Goal: Transaction & Acquisition: Purchase product/service

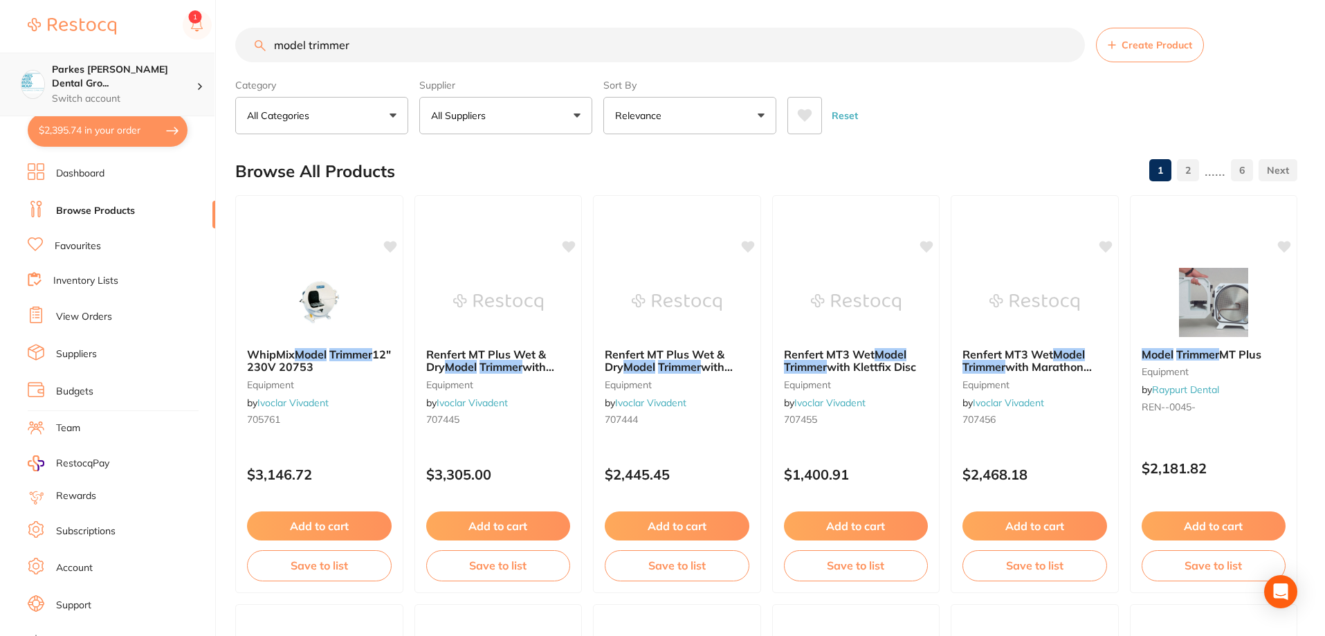
drag, startPoint x: 411, startPoint y: 39, endPoint x: 0, endPoint y: 69, distance: 412.2
click at [0, 72] on div "$2,395.74 Parkes [PERSON_NAME] Dental Gro... Switch account Parkes [PERSON_NAME…" at bounding box center [662, 318] width 1325 height 636
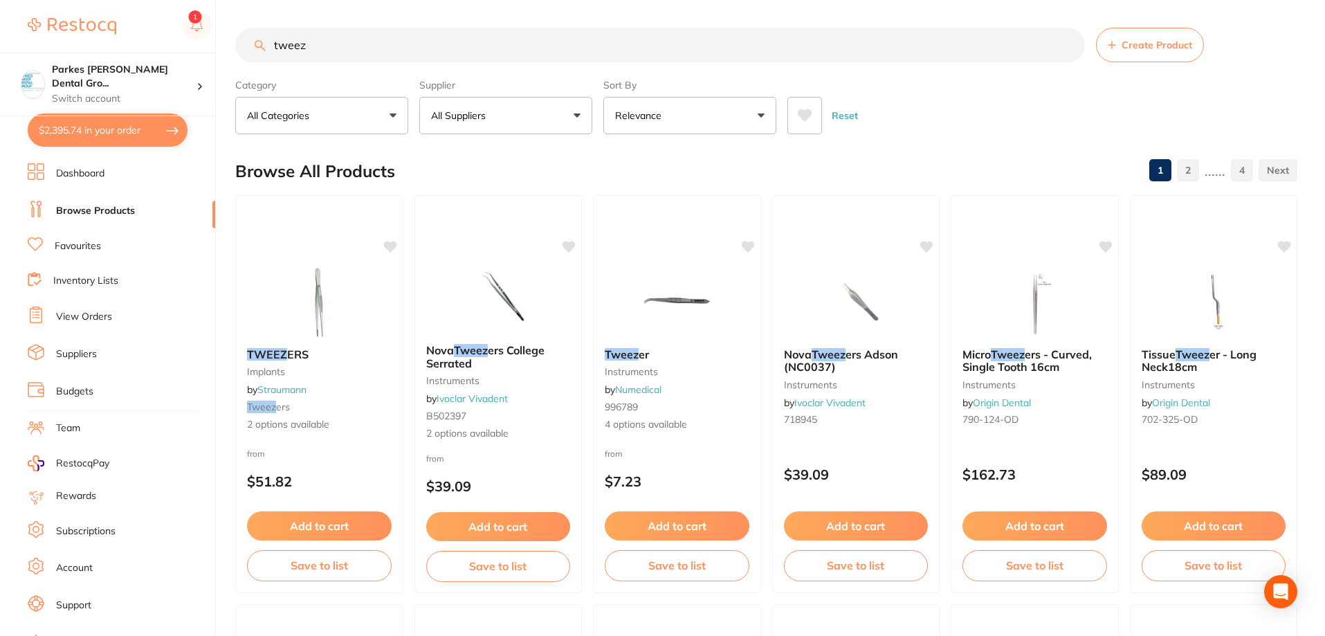
type input "tweez"
drag, startPoint x: 352, startPoint y: 49, endPoint x: 225, endPoint y: 50, distance: 126.6
click at [229, 50] on div "$2,395.74 Parkes [PERSON_NAME] Dental Gro... Switch account Parkes [PERSON_NAME…" at bounding box center [662, 318] width 1325 height 636
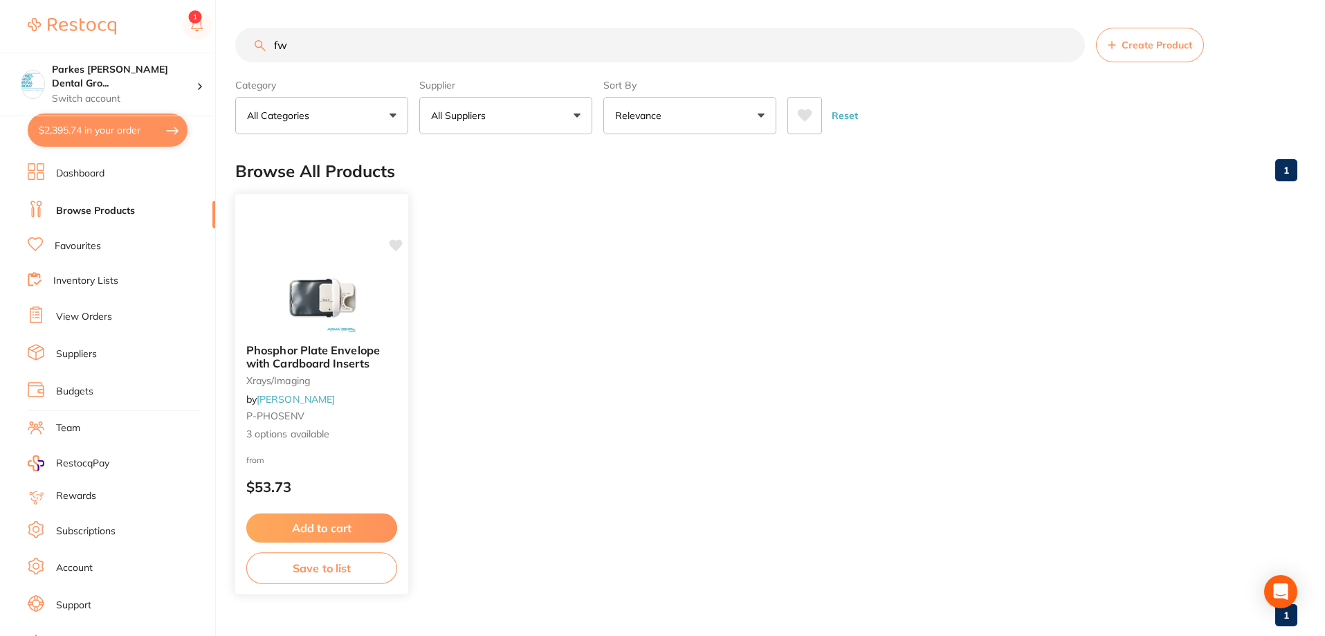
type input "fw"
click at [377, 417] on small "P-PHOSENV" at bounding box center [321, 415] width 151 height 11
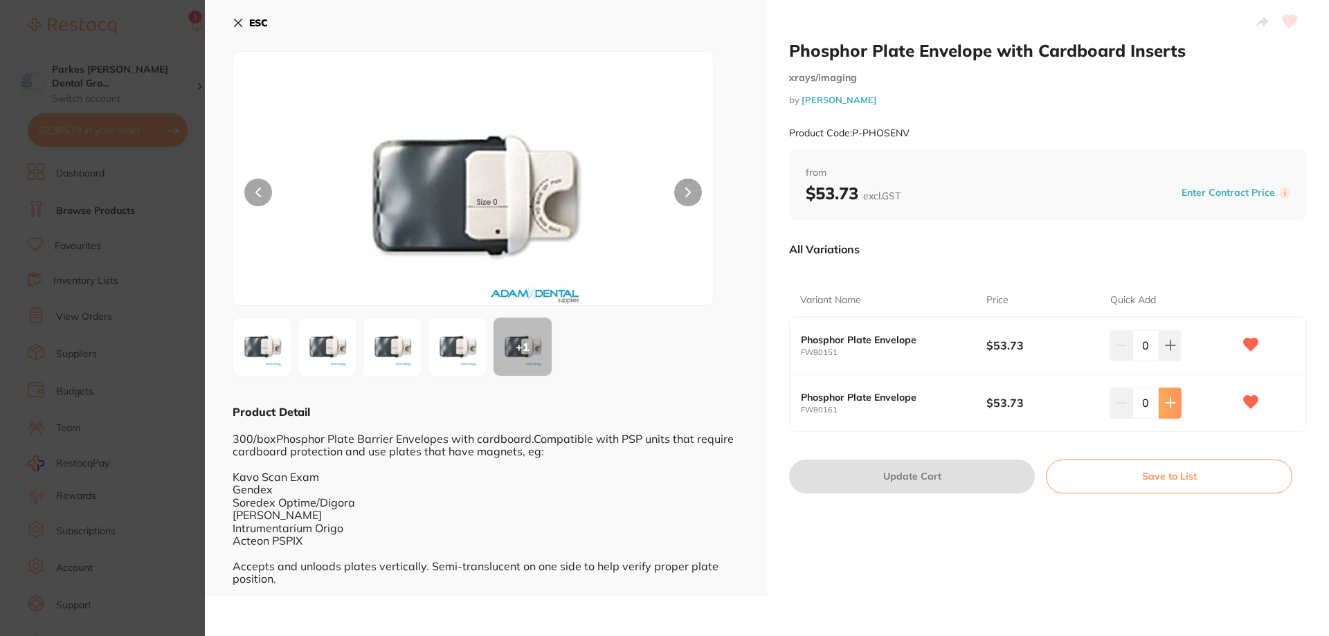
click at [1170, 401] on icon at bounding box center [1170, 402] width 11 height 11
type input "2"
click at [886, 482] on button "Update Cart" at bounding box center [912, 476] width 246 height 33
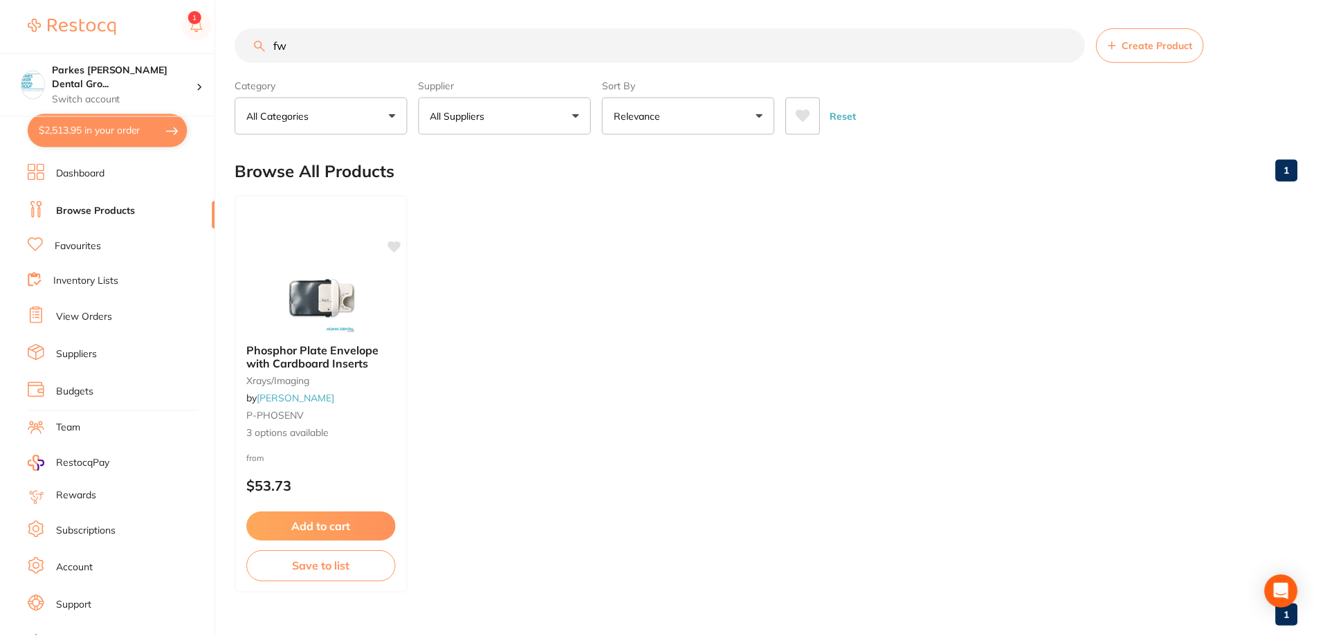
scroll to position [1, 0]
drag, startPoint x: 391, startPoint y: 56, endPoint x: 194, endPoint y: 31, distance: 198.1
click at [215, 35] on div "$2,513.95 Parkes [PERSON_NAME] Dental Gro... Switch account Parkes [PERSON_NAME…" at bounding box center [662, 317] width 1325 height 636
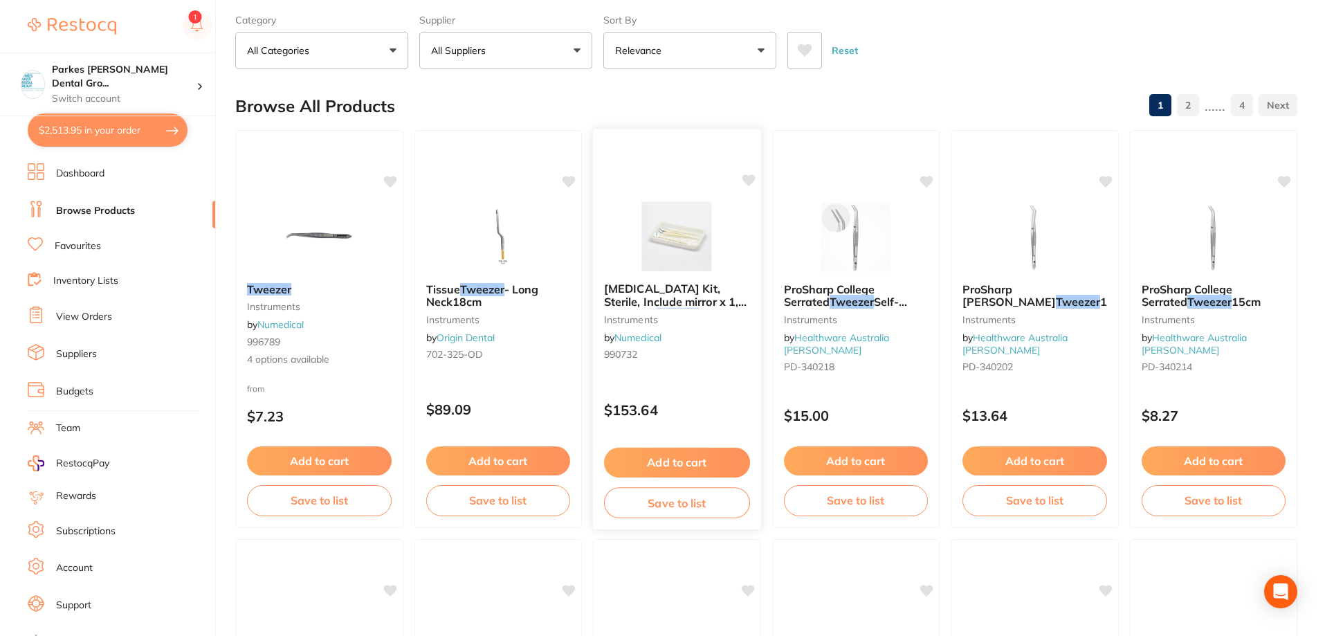
scroll to position [0, 0]
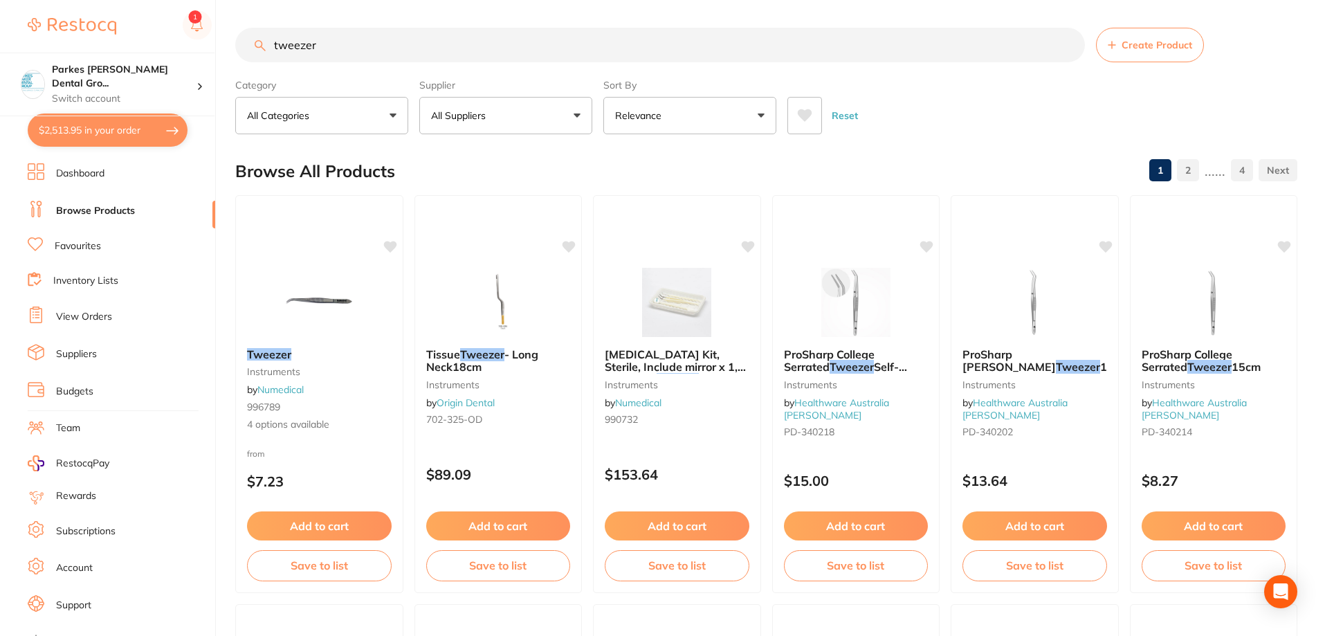
type input "tweezer"
click at [518, 113] on button "All Suppliers" at bounding box center [505, 115] width 173 height 37
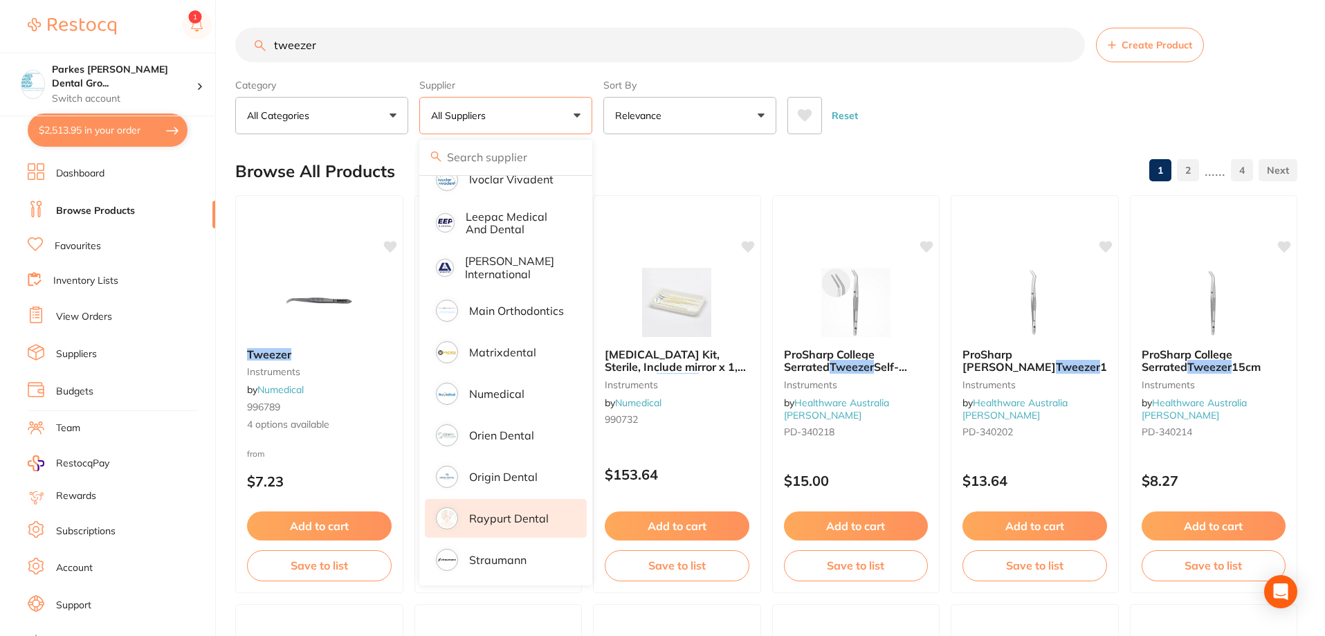
scroll to position [623, 0]
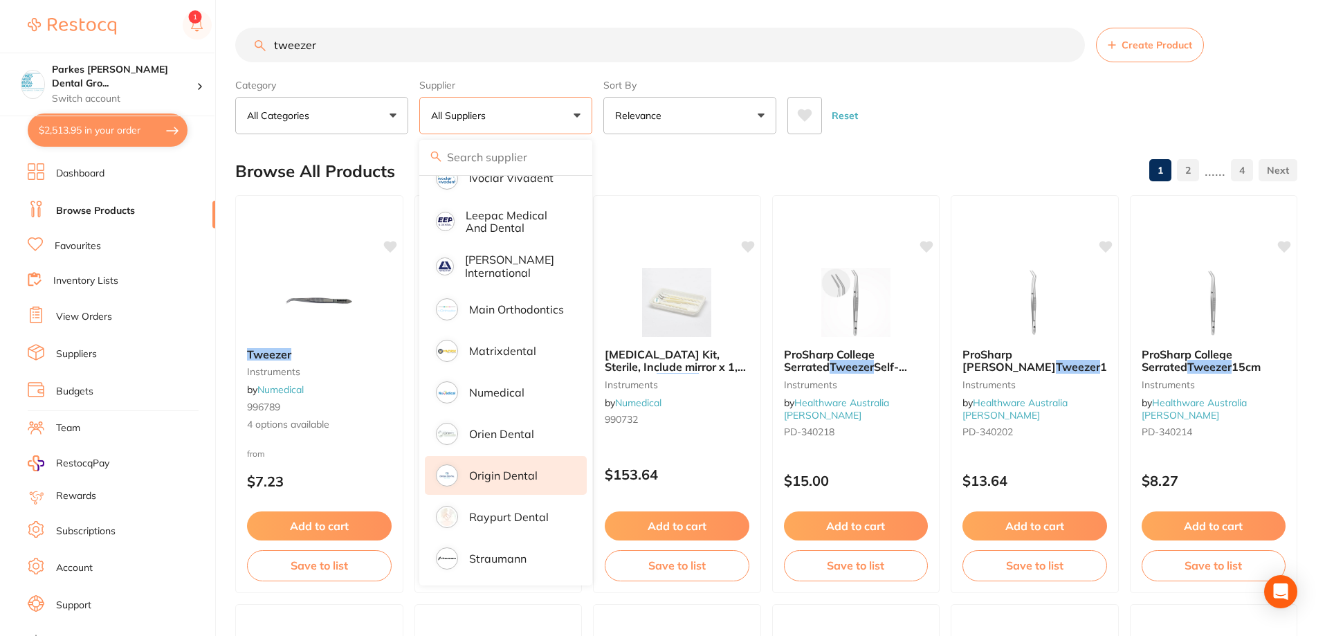
click at [522, 473] on li "Origin Dental" at bounding box center [506, 475] width 162 height 39
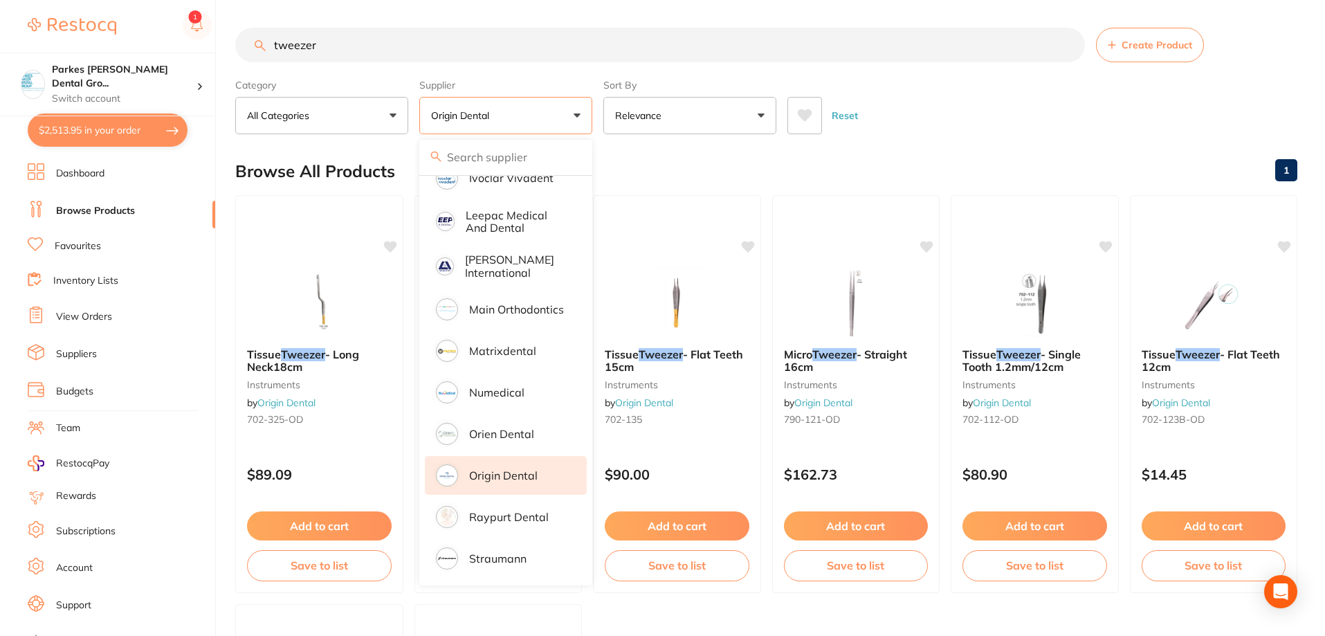
click at [535, 469] on p "Origin Dental" at bounding box center [503, 475] width 69 height 12
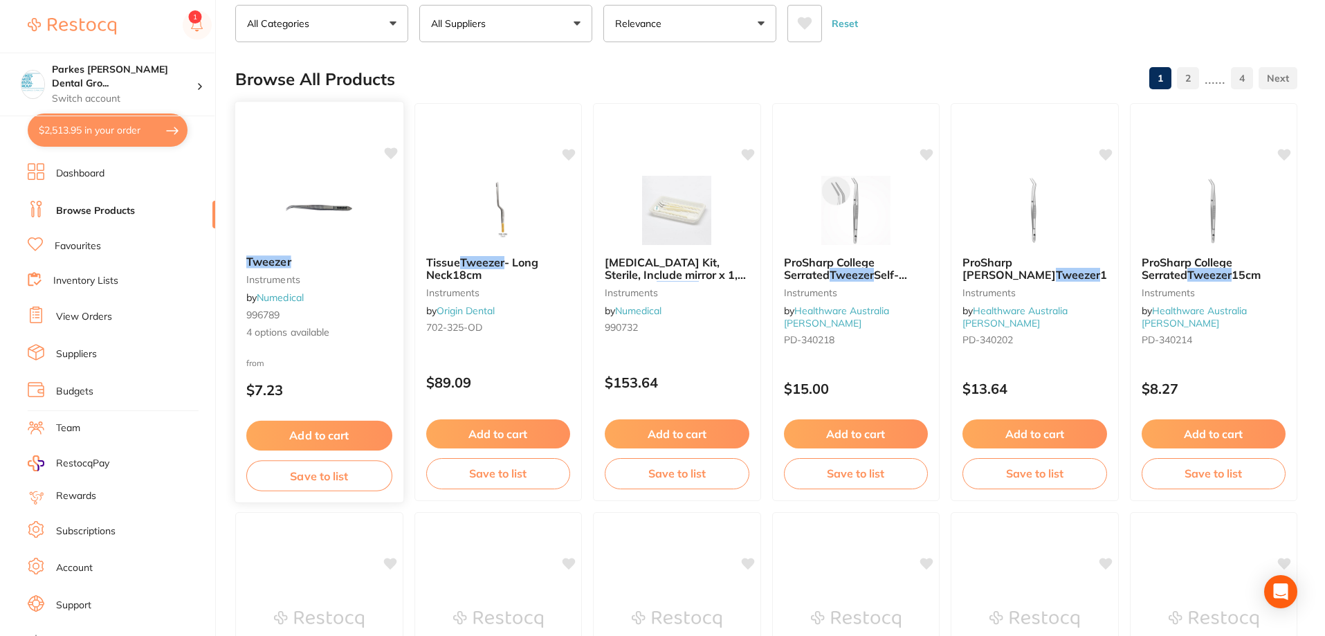
scroll to position [69, 0]
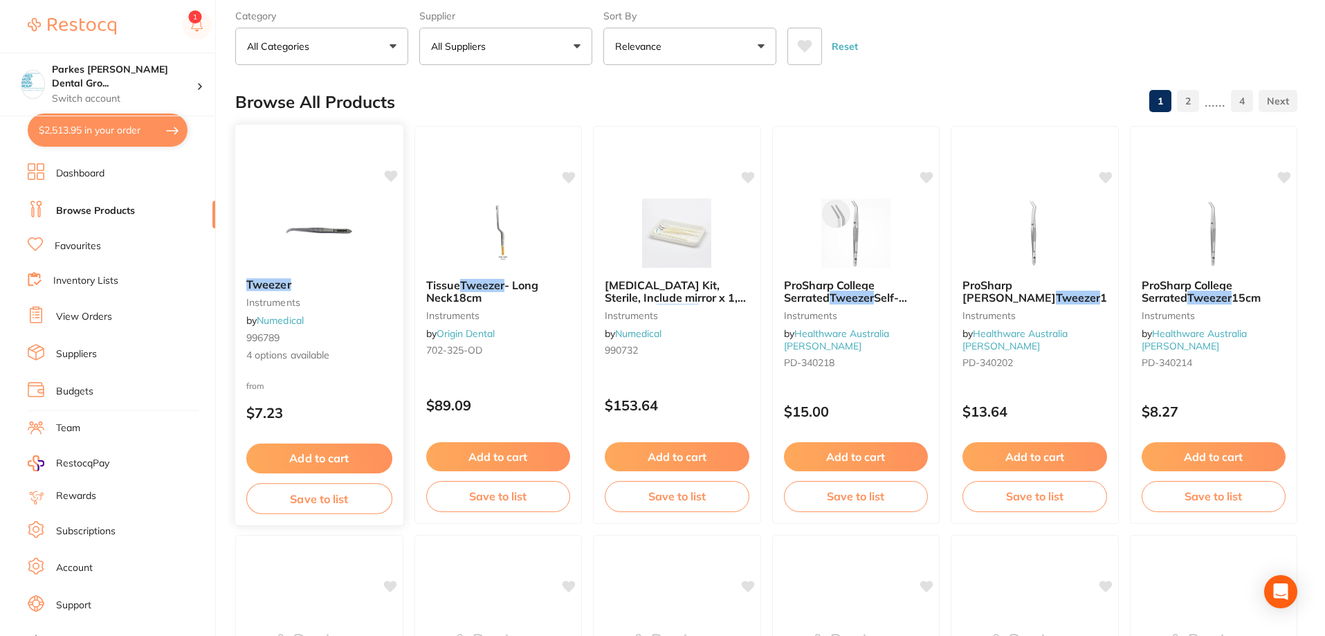
click at [343, 380] on div "from $7.23" at bounding box center [319, 403] width 168 height 50
